Goal: Information Seeking & Learning: Learn about a topic

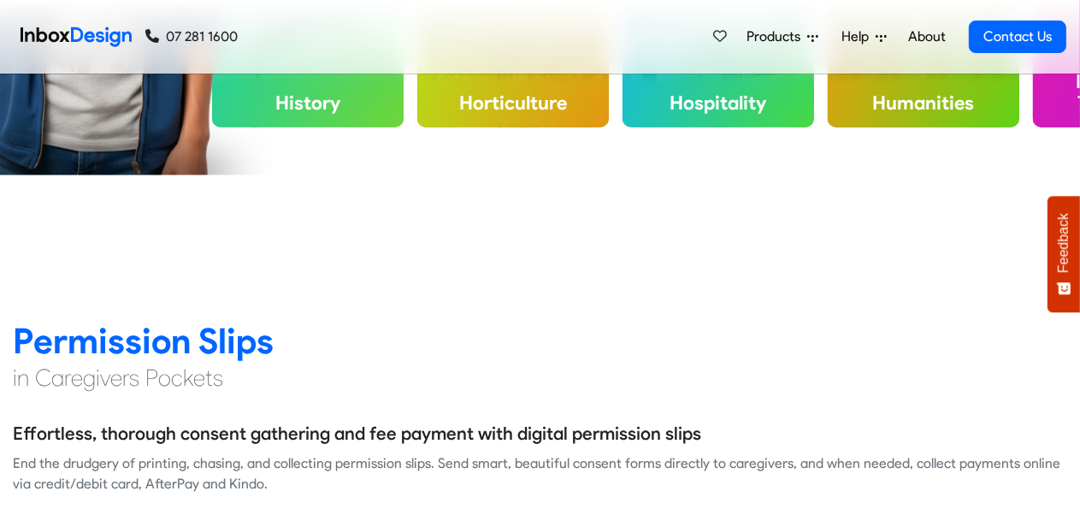
scroll to position [815, 0]
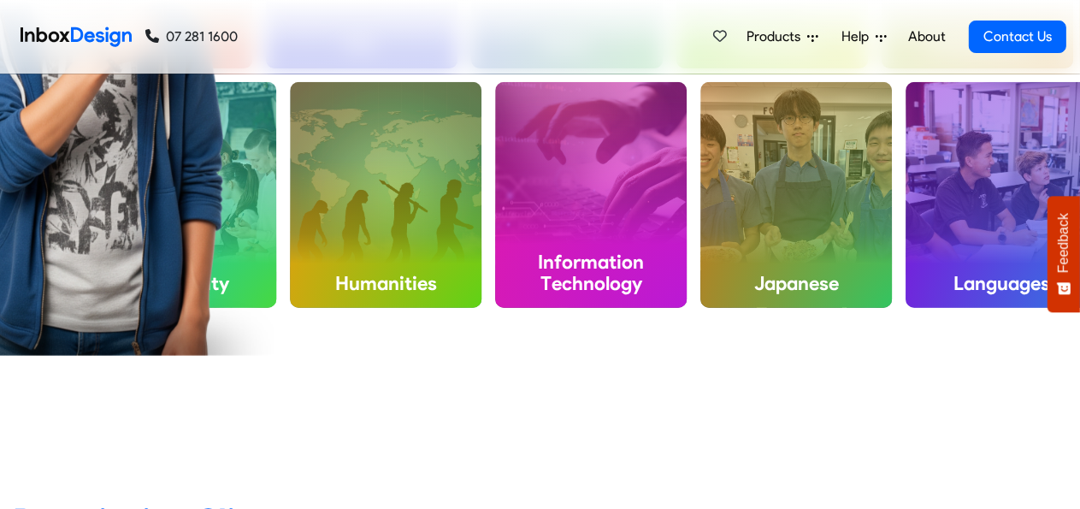
click at [250, 259] on img at bounding box center [94, 81] width 361 height 547
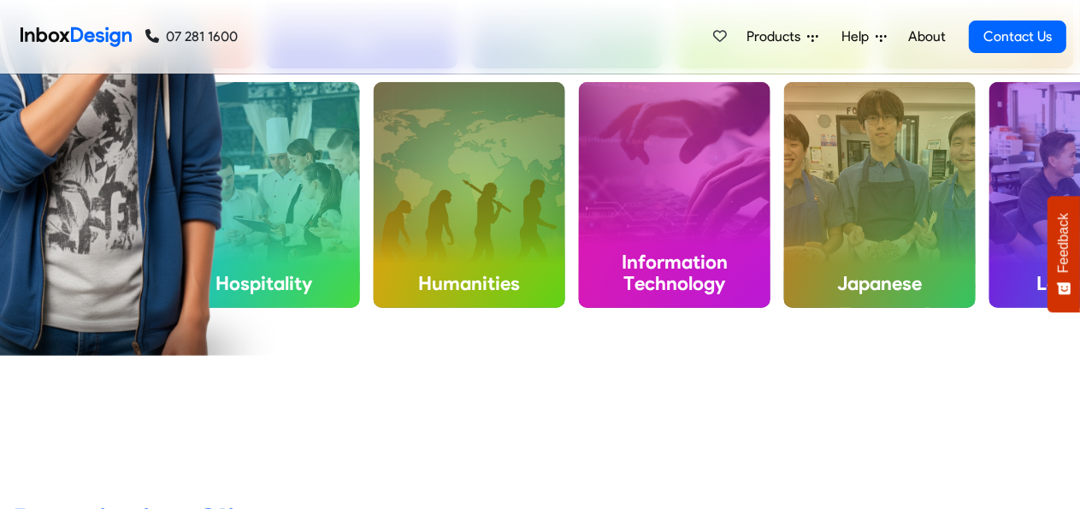
scroll to position [905, 0]
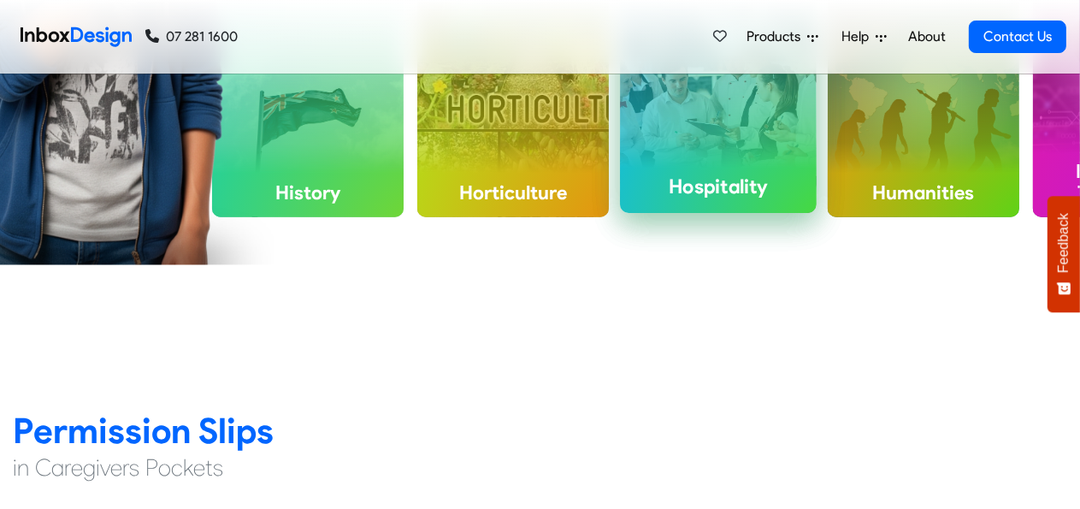
click at [734, 139] on div "Hospitality" at bounding box center [718, 97] width 197 height 231
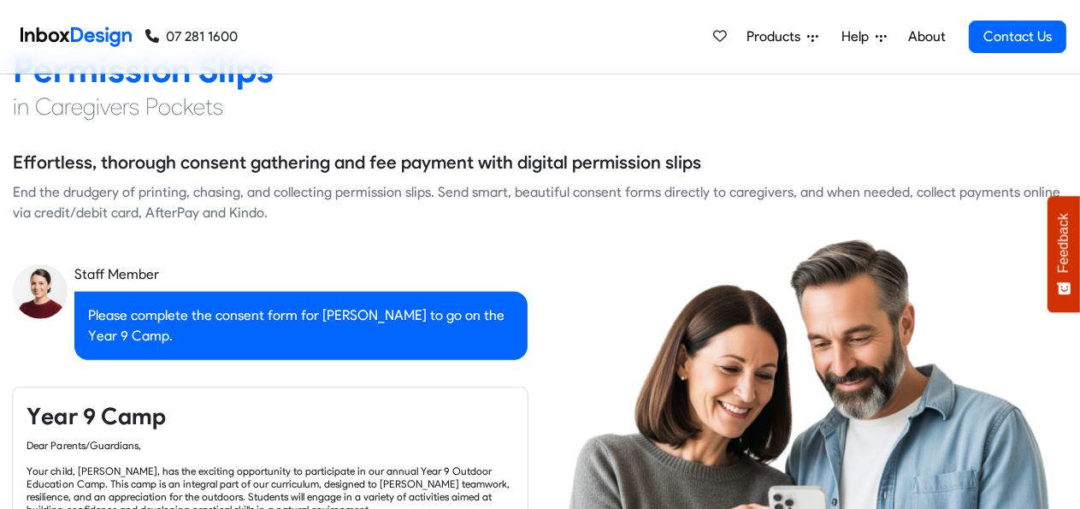
checkbox input "true"
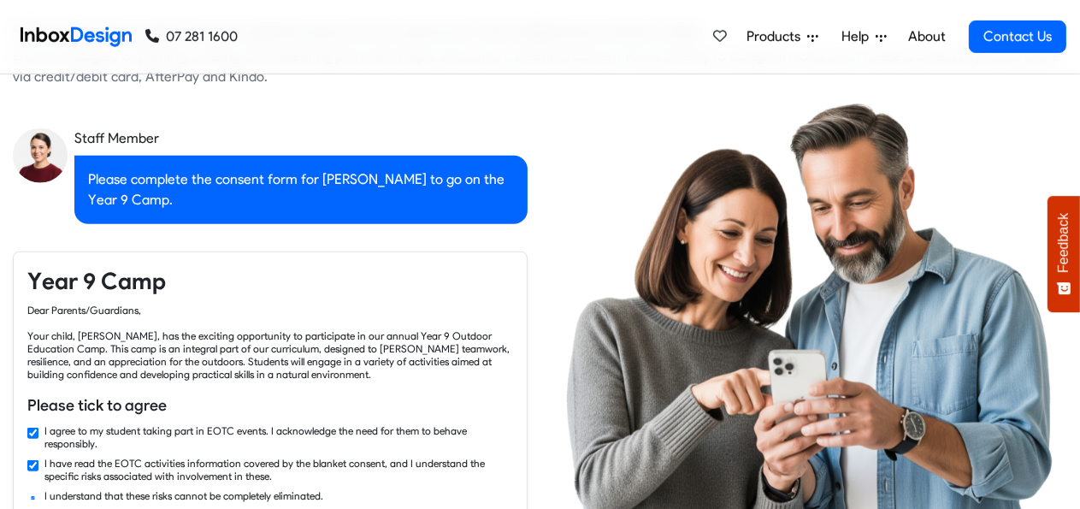
checkbox input "true"
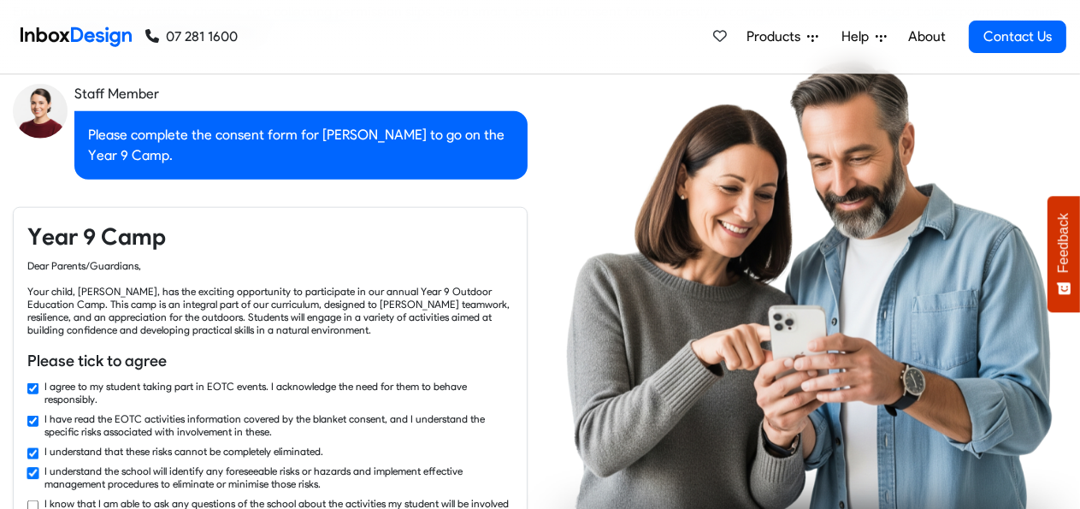
checkbox input "true"
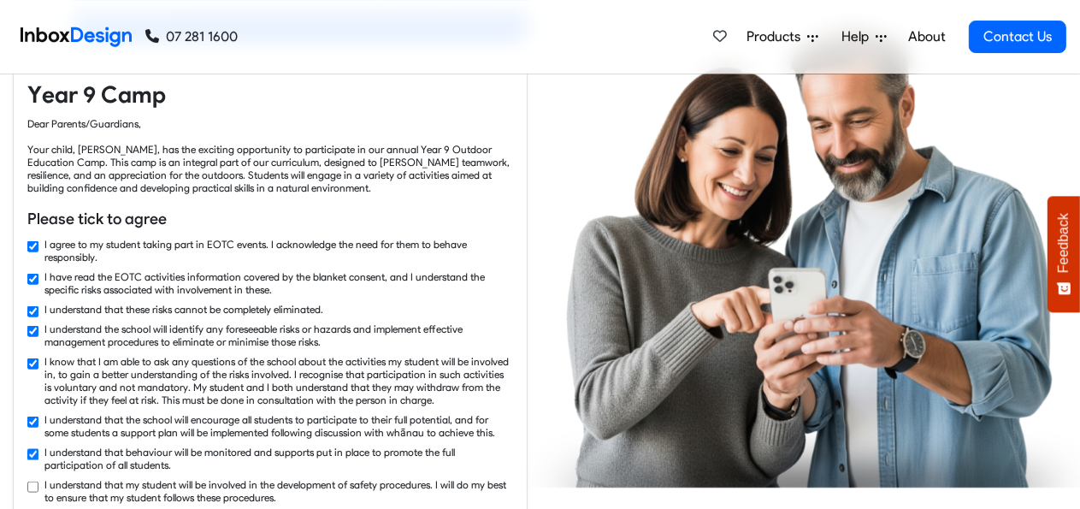
checkbox input "true"
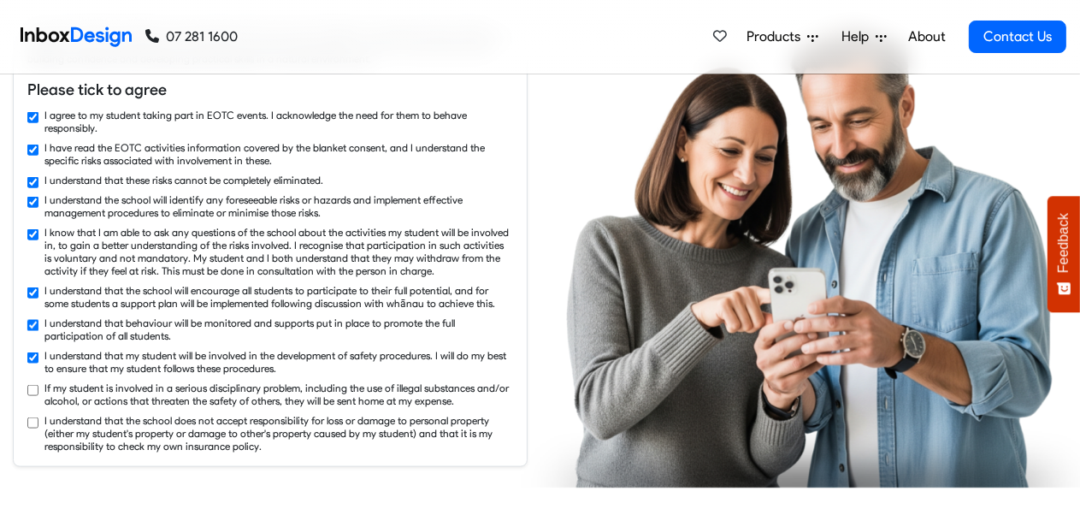
checkbox input "true"
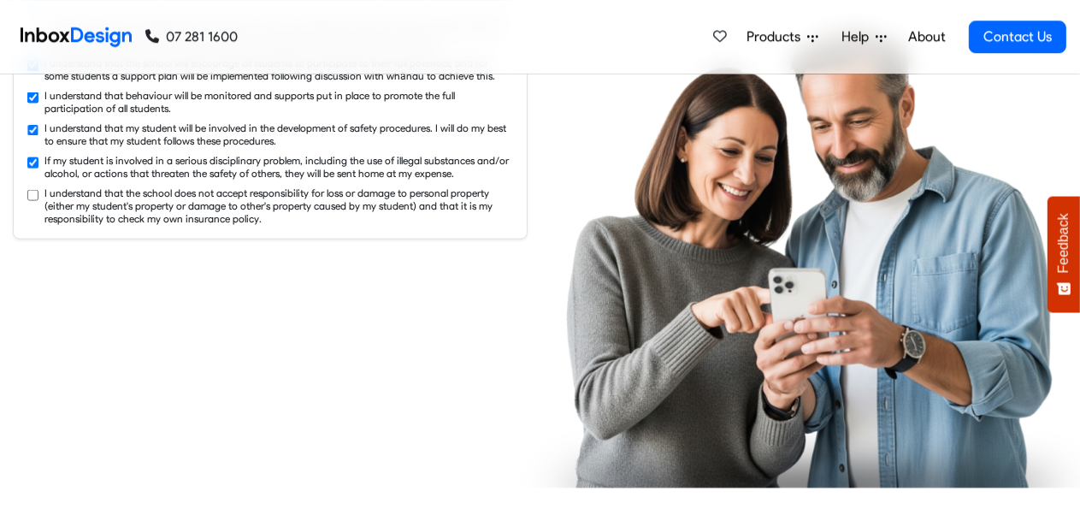
checkbox input "true"
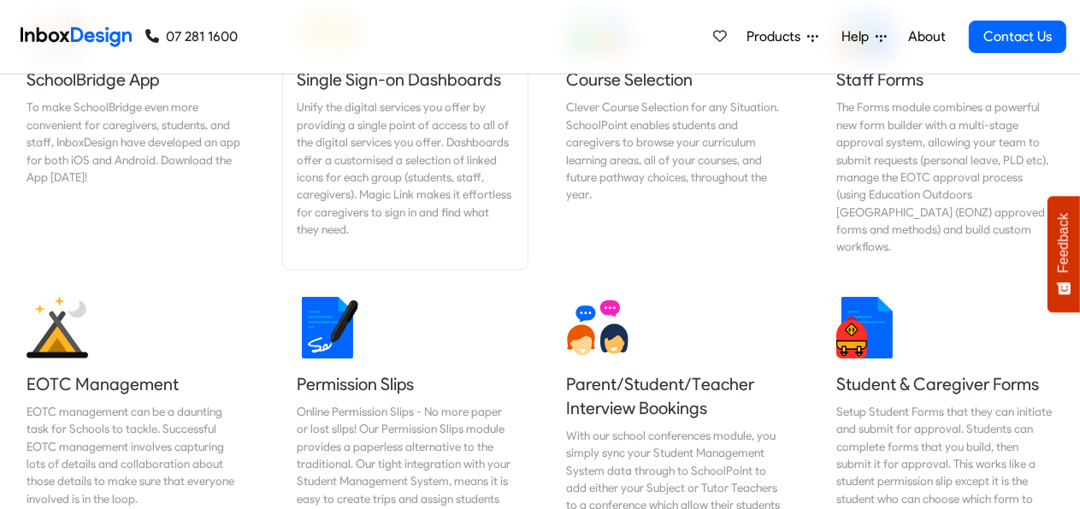
scroll to position [5419, 0]
